Goal: Task Accomplishment & Management: Use online tool/utility

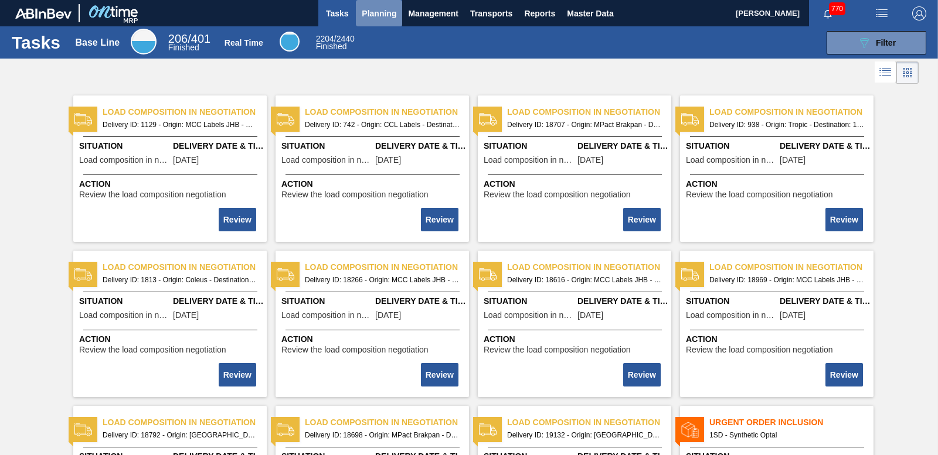
click at [384, 8] on span "Planning" at bounding box center [379, 13] width 35 height 14
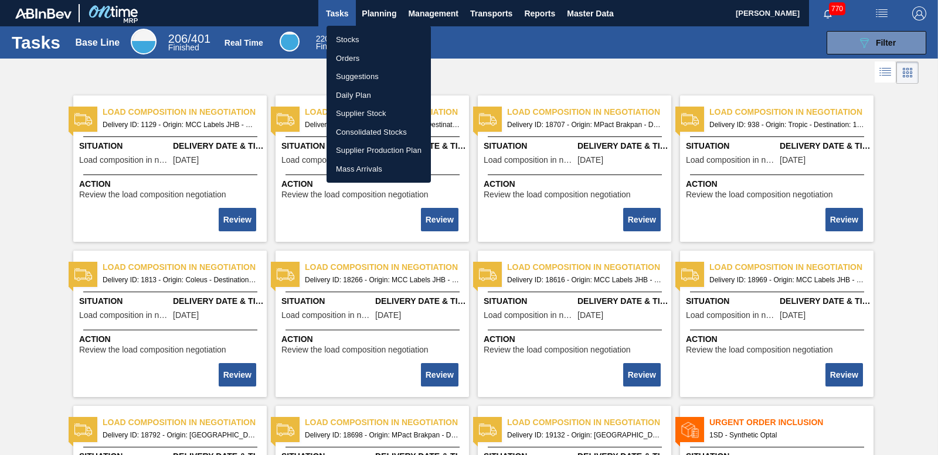
click at [350, 55] on li "Orders" at bounding box center [378, 58] width 104 height 19
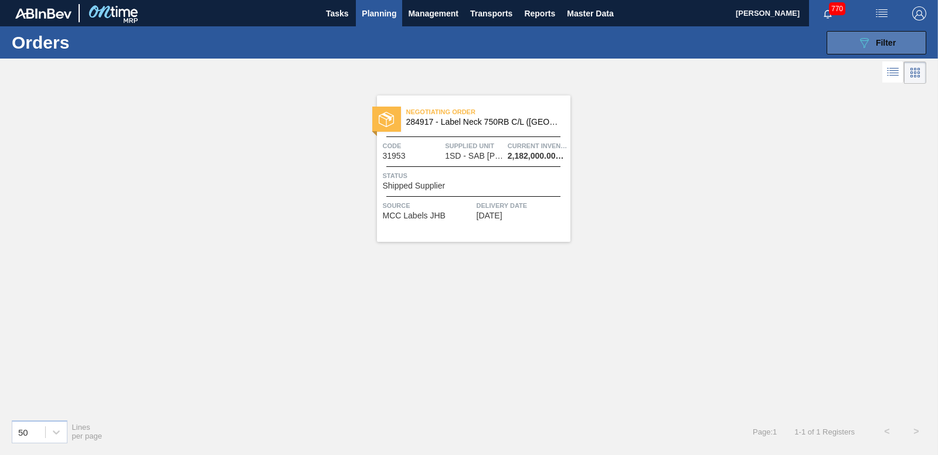
click at [842, 42] on button "089F7B8B-B2A5-4AFE-B5C0-19BA573D28AC Filter" at bounding box center [876, 42] width 100 height 23
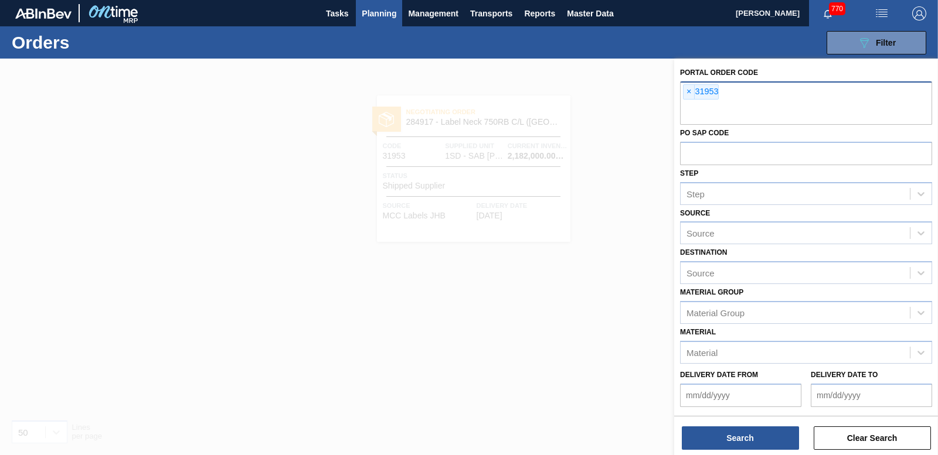
click at [682, 96] on div "× 31953" at bounding box center [806, 102] width 252 height 43
click at [682, 95] on div "× 31953" at bounding box center [806, 102] width 252 height 43
click at [687, 90] on span "×" at bounding box center [688, 92] width 11 height 14
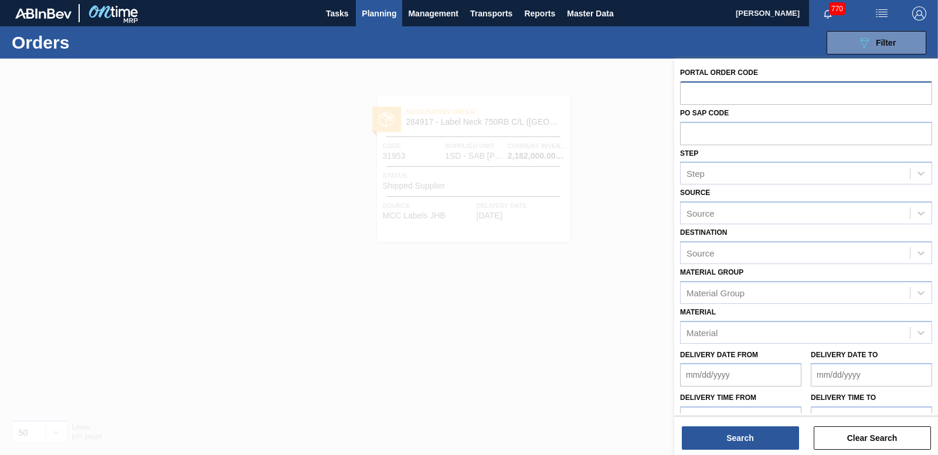
paste input "31950"
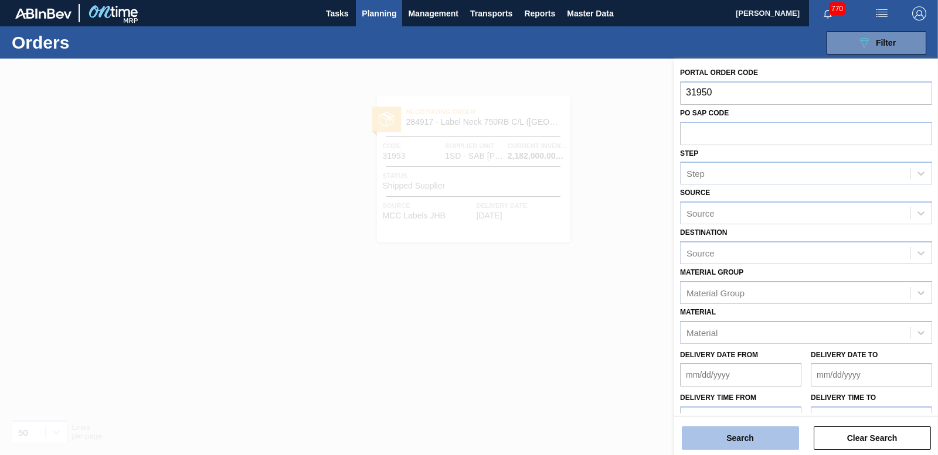
type input "31950"
click at [755, 429] on button "Search" at bounding box center [740, 438] width 117 height 23
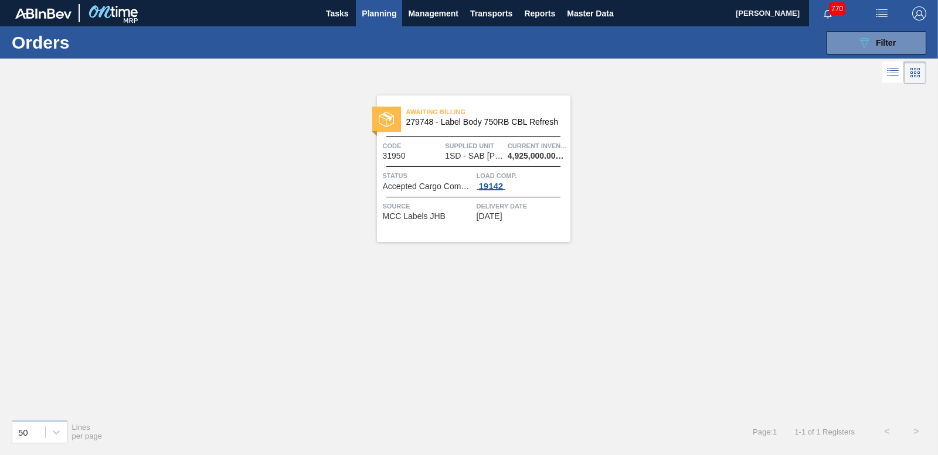
click at [493, 182] on div "19142" at bounding box center [490, 186] width 29 height 9
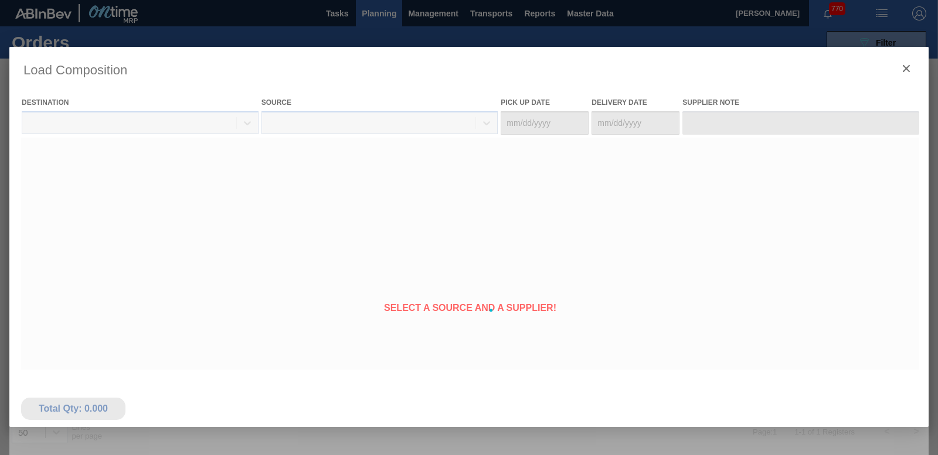
type Date "[DATE]"
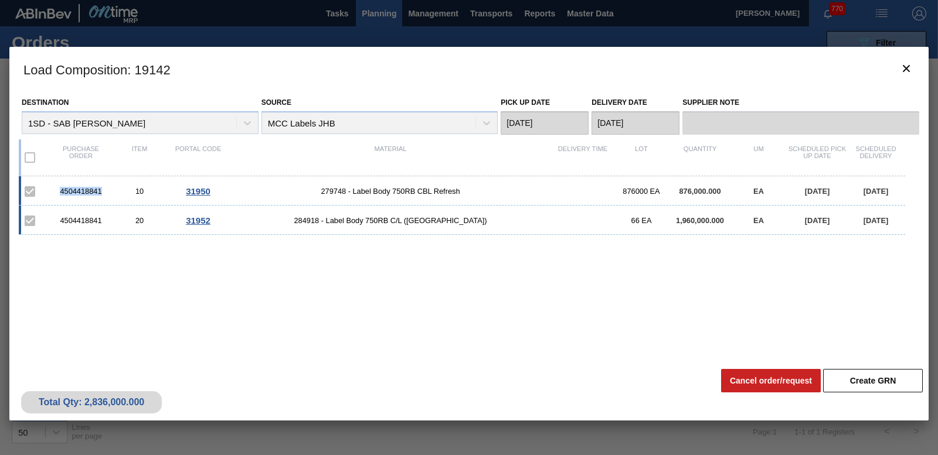
drag, startPoint x: 58, startPoint y: 192, endPoint x: 101, endPoint y: 192, distance: 42.8
click at [101, 192] on div "4504418841" at bounding box center [81, 191] width 59 height 9
drag, startPoint x: 101, startPoint y: 192, endPoint x: 92, endPoint y: 190, distance: 8.9
copy div "4504418841"
click at [912, 74] on icon "botão de ícone" at bounding box center [906, 69] width 14 height 14
